Goal: Task Accomplishment & Management: Use online tool/utility

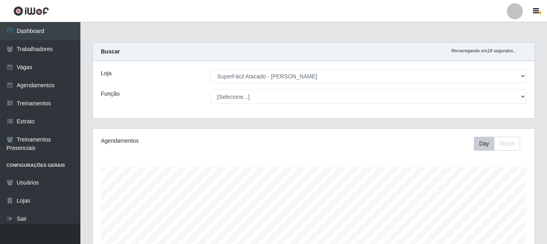
select select "399"
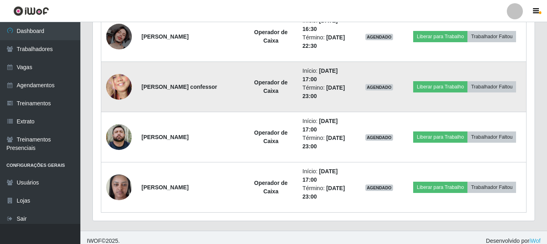
scroll to position [649, 0]
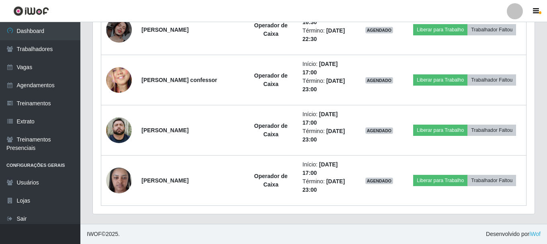
click at [365, 237] on footer "IWOF © 2025 . Desenvolvido por iWof" at bounding box center [313, 234] width 467 height 20
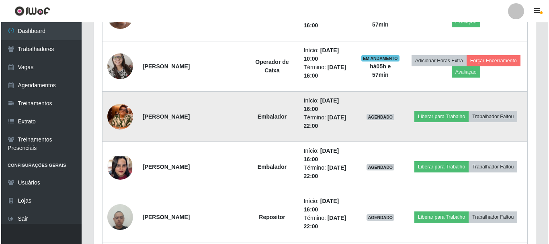
scroll to position [362, 0]
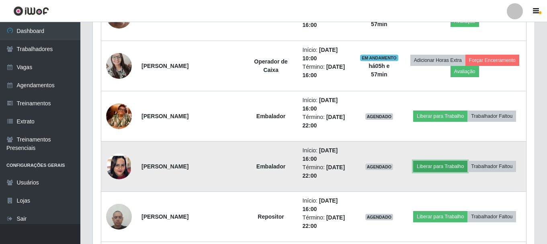
click at [433, 163] on button "Liberar para Trabalho" at bounding box center [440, 166] width 54 height 11
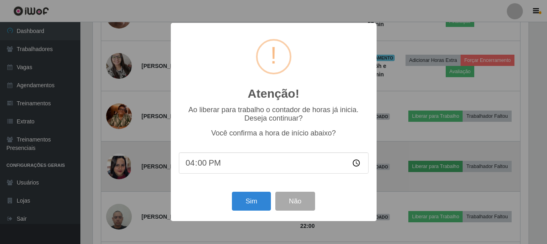
scroll to position [167, 438]
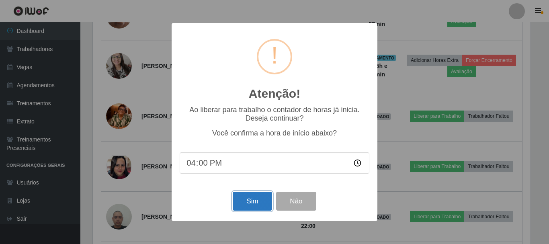
click at [242, 201] on button "Sim" at bounding box center [252, 201] width 39 height 19
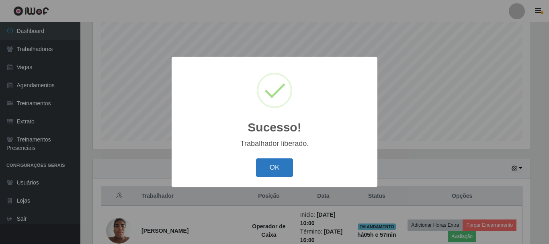
click at [275, 162] on button "OK" at bounding box center [274, 167] width 37 height 19
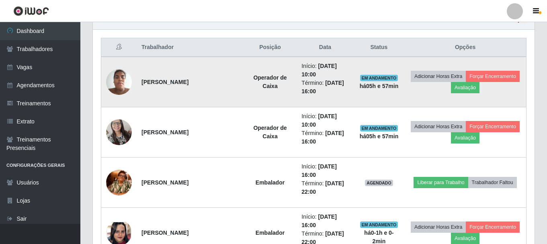
scroll to position [281, 0]
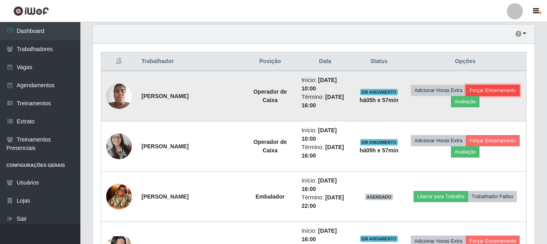
click at [494, 92] on button "Forçar Encerramento" at bounding box center [493, 90] width 54 height 11
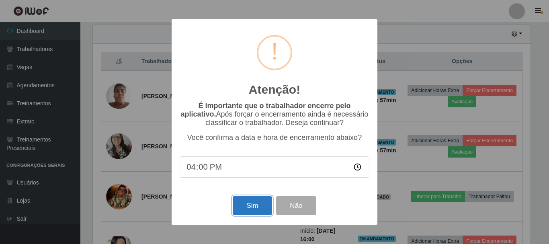
click at [253, 211] on button "Sim" at bounding box center [252, 205] width 39 height 19
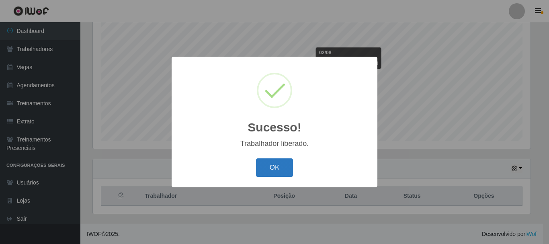
click at [275, 167] on button "OK" at bounding box center [274, 167] width 37 height 19
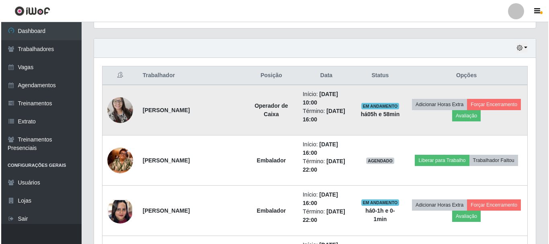
scroll to position [0, 0]
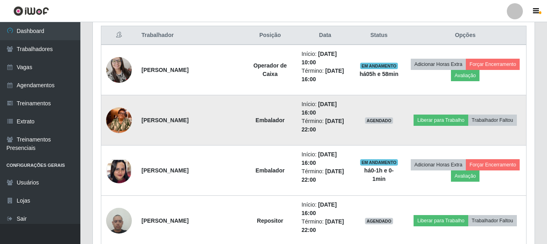
click at [127, 120] on img at bounding box center [119, 120] width 26 height 46
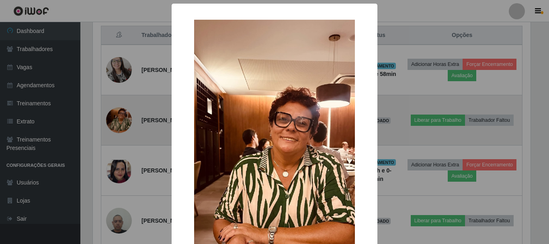
scroll to position [401809, 401538]
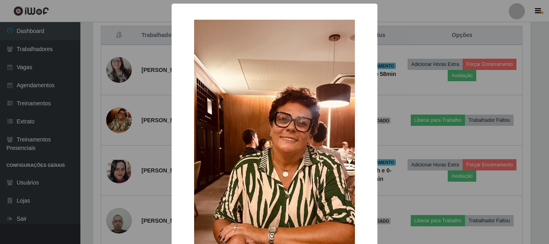
click at [161, 132] on div "× OK Cancel" at bounding box center [274, 122] width 549 height 244
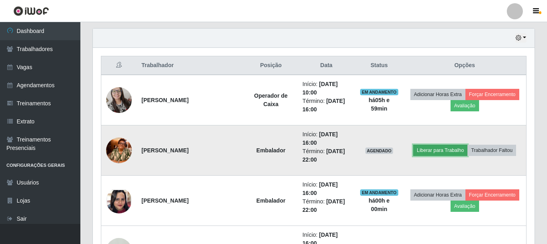
click at [439, 149] on button "Liberar para Trabalho" at bounding box center [440, 150] width 54 height 11
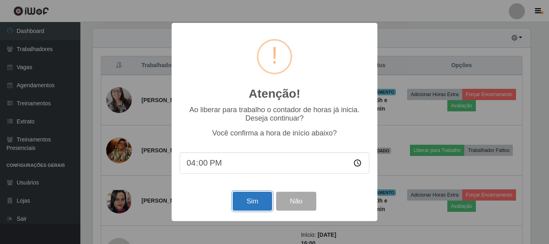
click at [246, 206] on button "Sim" at bounding box center [252, 201] width 39 height 19
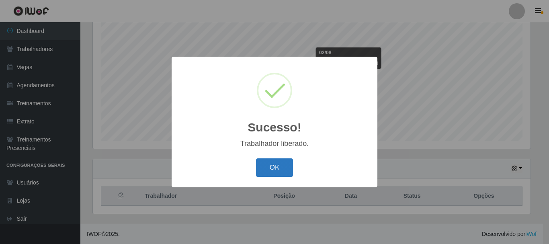
click at [278, 168] on button "OK" at bounding box center [274, 167] width 37 height 19
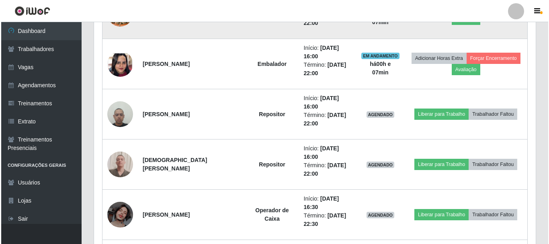
scroll to position [428, 0]
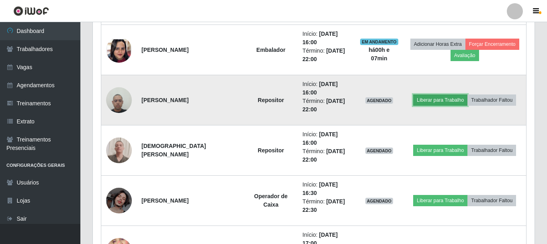
click at [450, 101] on button "Liberar para Trabalho" at bounding box center [440, 99] width 54 height 11
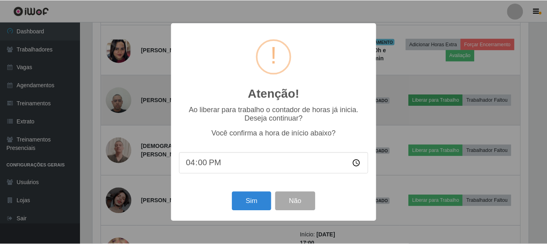
scroll to position [167, 438]
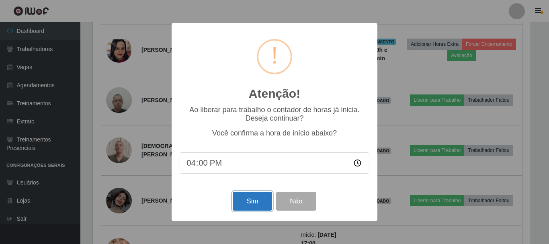
click at [242, 210] on button "Sim" at bounding box center [252, 201] width 39 height 19
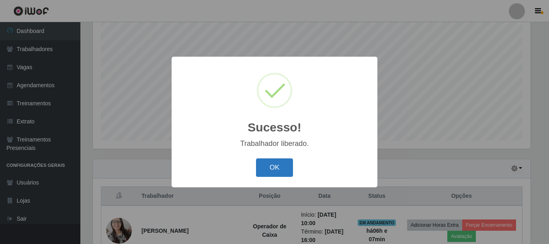
click at [276, 163] on button "OK" at bounding box center [274, 167] width 37 height 19
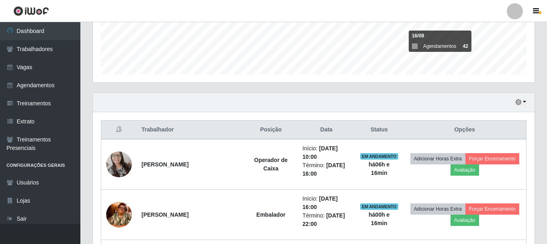
scroll to position [227, 0]
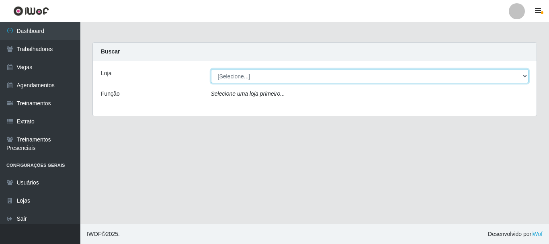
click at [515, 77] on select "[Selecione...] SuperFácil Atacado - [PERSON_NAME]" at bounding box center [370, 76] width 318 height 14
select select "399"
click at [211, 69] on select "[Selecione...] SuperFácil Atacado - [PERSON_NAME]" at bounding box center [370, 76] width 318 height 14
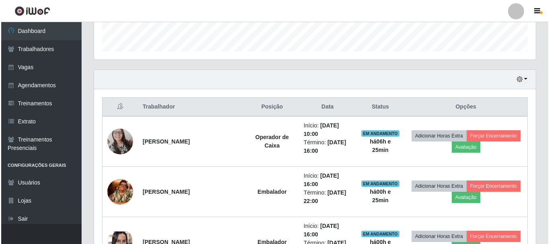
scroll to position [322, 0]
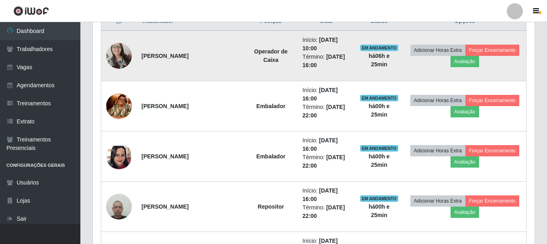
click at [155, 55] on strong "[PERSON_NAME]" at bounding box center [164, 56] width 47 height 6
click at [486, 51] on button "Forçar Encerramento" at bounding box center [492, 50] width 54 height 11
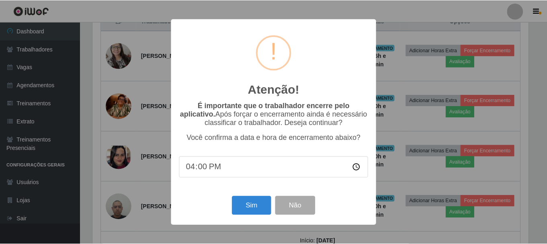
scroll to position [167, 438]
click at [259, 211] on button "Sim" at bounding box center [252, 205] width 39 height 19
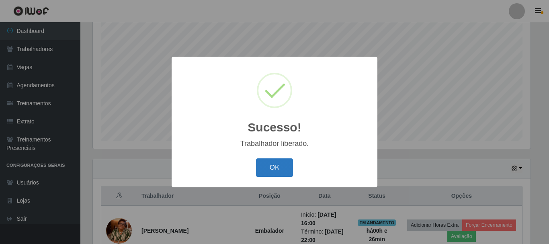
click at [273, 170] on button "OK" at bounding box center [274, 167] width 37 height 19
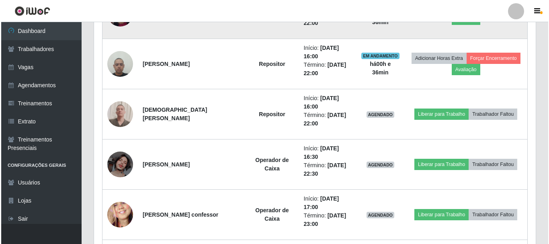
scroll to position [428, 0]
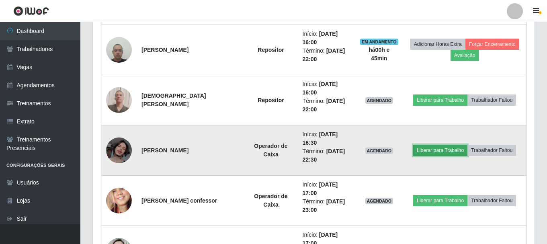
click at [443, 152] on button "Liberar para Trabalho" at bounding box center [440, 150] width 54 height 11
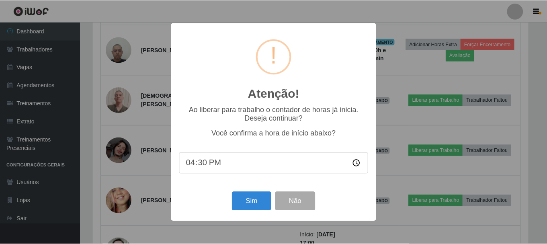
scroll to position [167, 438]
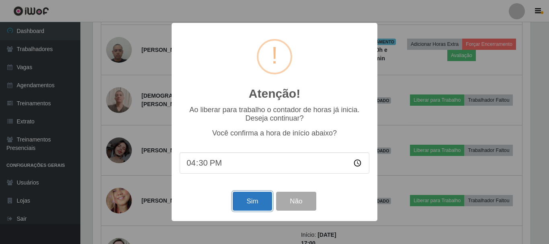
click at [258, 194] on button "Sim" at bounding box center [252, 201] width 39 height 19
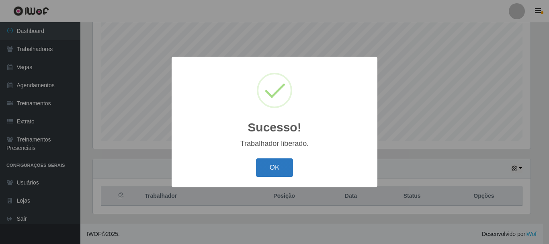
click at [279, 172] on button "OK" at bounding box center [274, 167] width 37 height 19
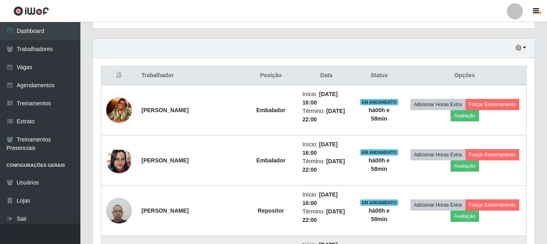
scroll to position [281, 0]
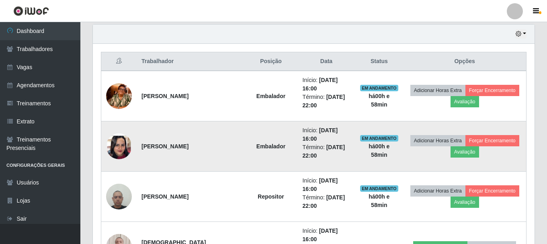
click at [125, 148] on img at bounding box center [119, 147] width 26 height 56
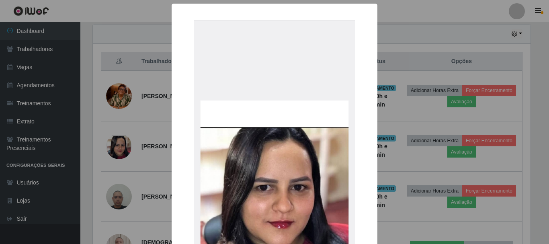
click at [438, 133] on div "× OK Cancel" at bounding box center [274, 122] width 549 height 244
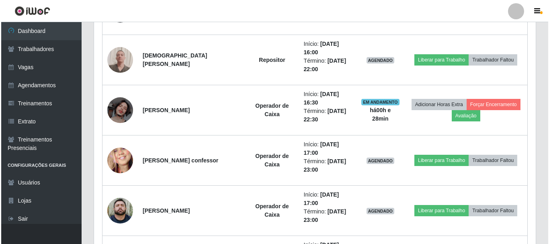
scroll to position [482, 0]
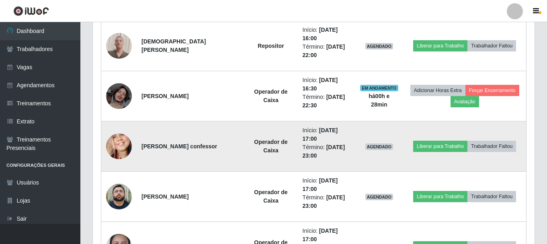
click at [117, 147] on img at bounding box center [119, 147] width 26 height 56
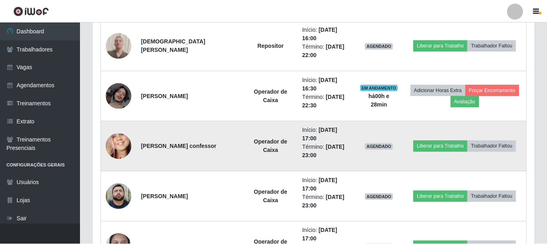
scroll to position [167, 438]
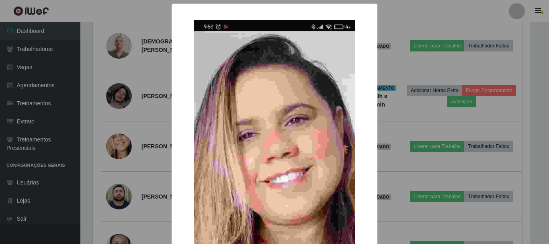
click at [138, 145] on div "× OK Cancel" at bounding box center [274, 122] width 549 height 244
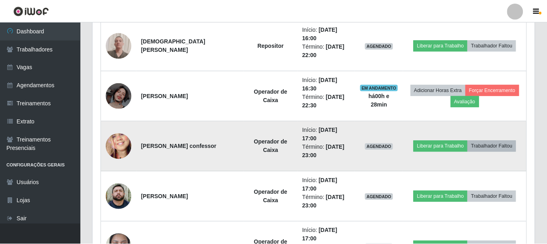
scroll to position [167, 442]
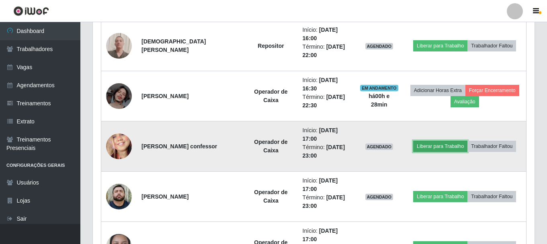
click at [447, 147] on button "Liberar para Trabalho" at bounding box center [440, 146] width 54 height 11
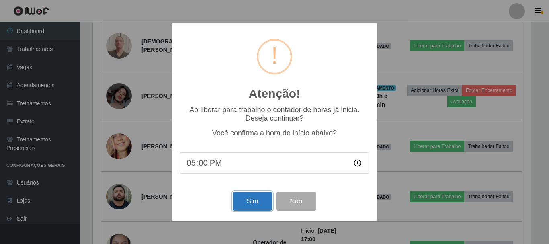
click at [253, 205] on button "Sim" at bounding box center [252, 201] width 39 height 19
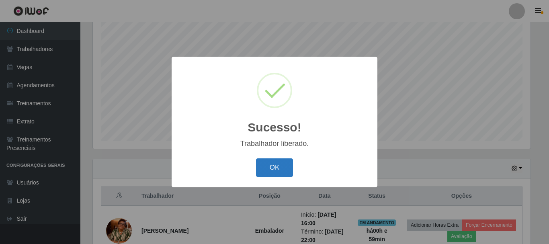
click at [284, 172] on button "OK" at bounding box center [274, 167] width 37 height 19
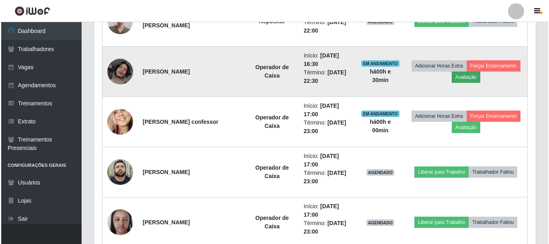
scroll to position [508, 0]
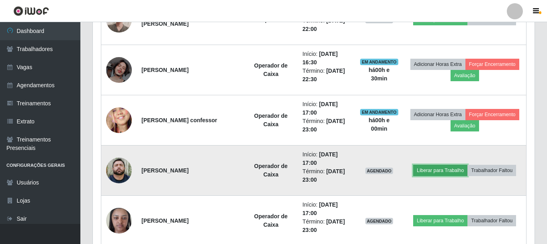
click at [431, 170] on button "Liberar para Trabalho" at bounding box center [440, 170] width 54 height 11
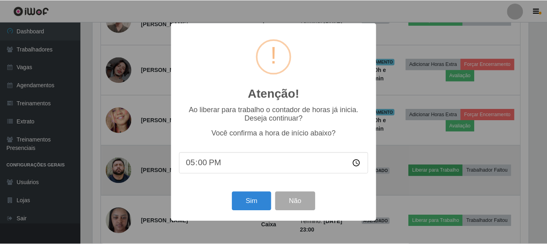
scroll to position [167, 438]
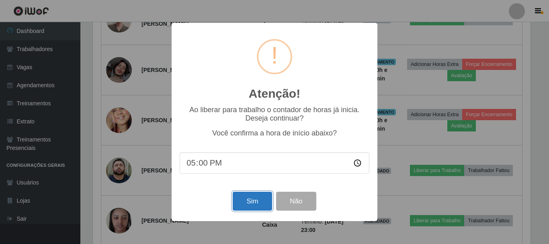
click at [248, 201] on button "Sim" at bounding box center [252, 201] width 39 height 19
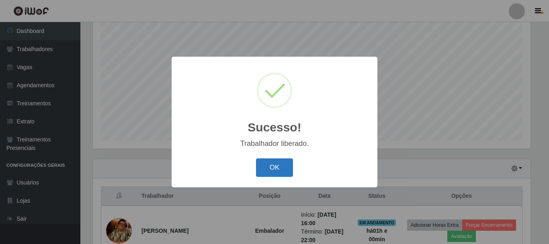
click at [262, 166] on button "OK" at bounding box center [274, 167] width 37 height 19
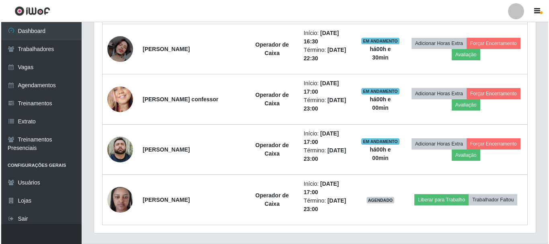
scroll to position [549, 0]
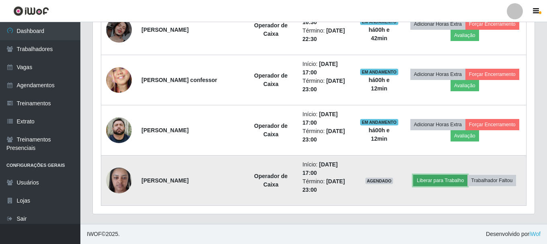
click at [451, 185] on button "Liberar para Trabalho" at bounding box center [440, 180] width 54 height 11
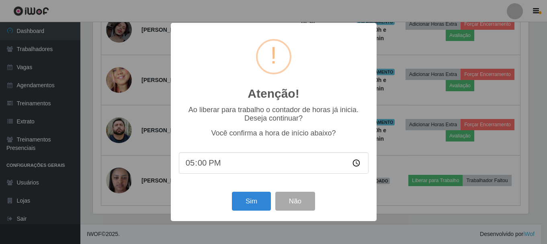
scroll to position [167, 438]
click at [262, 202] on button "Sim" at bounding box center [252, 201] width 39 height 19
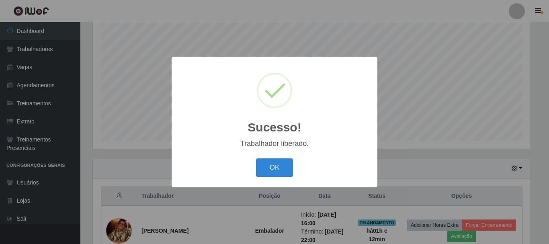
click at [256, 158] on button "OK" at bounding box center [274, 167] width 37 height 19
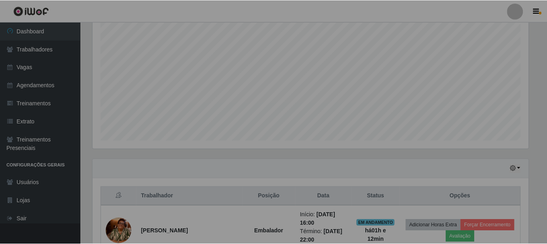
scroll to position [167, 442]
